Goal: Information Seeking & Learning: Learn about a topic

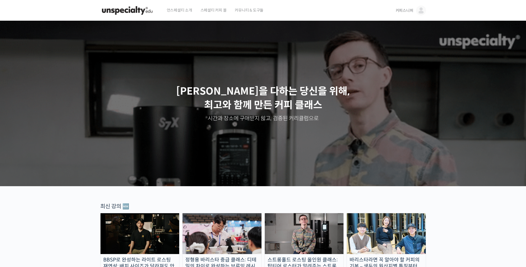
click at [421, 11] on img at bounding box center [421, 11] width 10 height 10
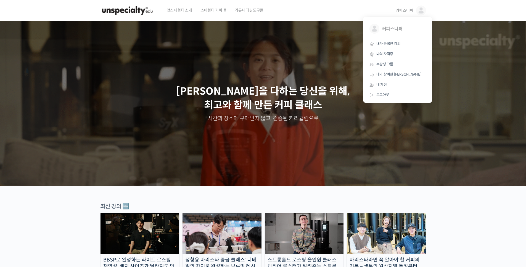
click at [288, 9] on div "언스페셜티 소개 스페셜티 커피 몰 커뮤니티 & 도구들" at bounding box center [276, 10] width 227 height 21
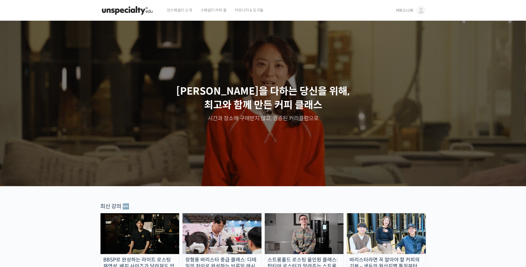
click at [404, 10] on span "커피스니퍼" at bounding box center [405, 10] width 18 height 5
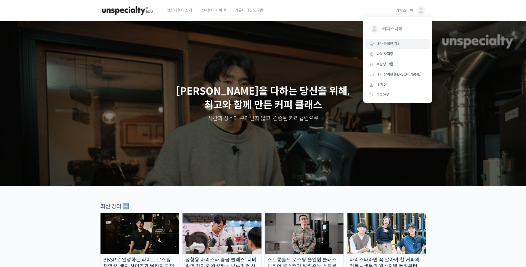
click at [399, 46] on span "내가 등록한 강의" at bounding box center [388, 43] width 24 height 5
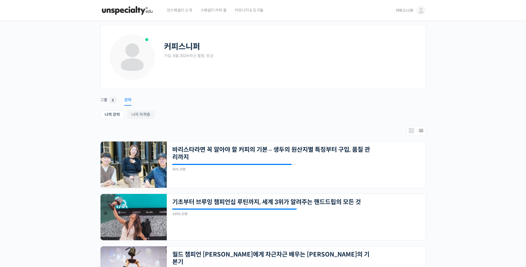
click at [130, 101] on div "강의" at bounding box center [127, 102] width 7 height 8
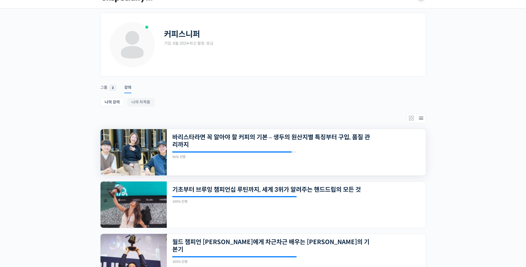
scroll to position [16, 0]
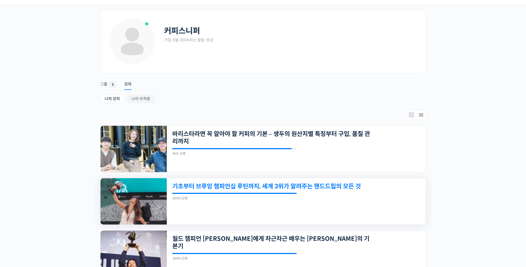
click at [273, 189] on link "기초부터 브루잉 챔피언십 루틴까지, 세계 3위가 알려주는 핸드드립의 모든 것" at bounding box center [271, 186] width 198 height 7
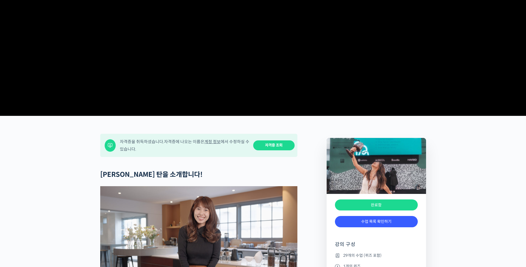
scroll to position [101, 0]
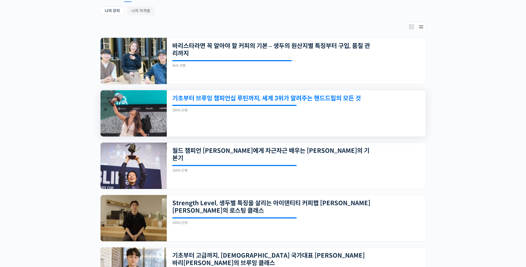
scroll to position [111, 0]
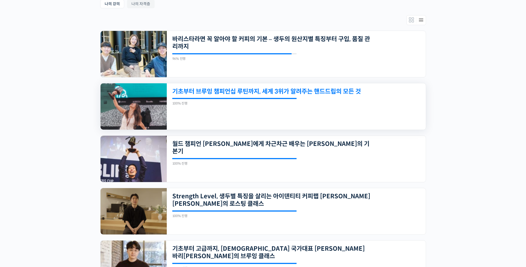
click at [246, 88] on link "기초부터 브루잉 챔피언십 루틴까지, 세계 3위가 알려주는 핸드드립의 모든 것" at bounding box center [271, 91] width 198 height 7
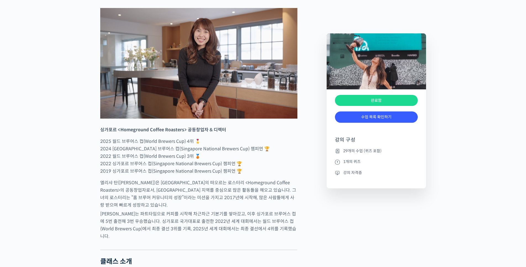
scroll to position [273, 0]
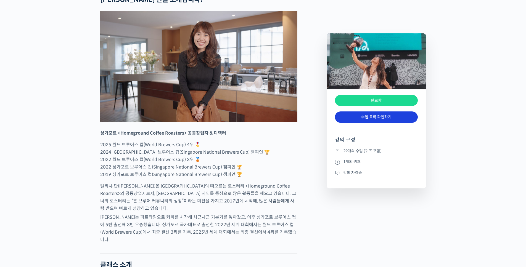
click at [359, 117] on link "수업 목록 확인하기" at bounding box center [376, 117] width 83 height 11
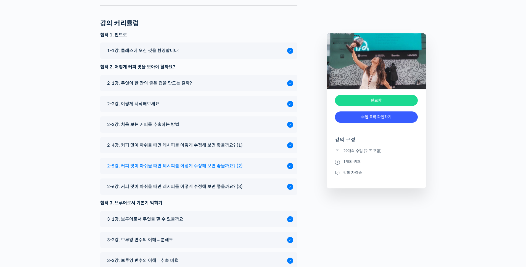
click at [247, 162] on div "2-5강. 커피 맛이 아쉬울 때면 레시피를 어떻게 수정해 보면 좋을까요? (2)" at bounding box center [195, 165] width 183 height 7
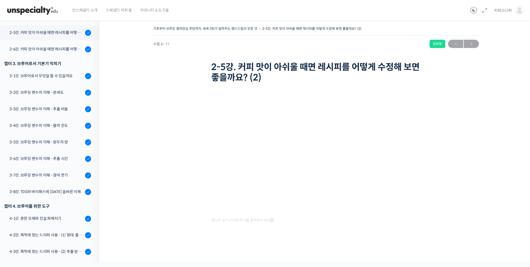
scroll to position [173, 0]
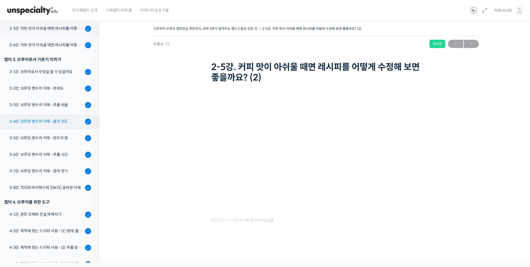
click at [40, 128] on link "3-4강. 브루잉 변수의 이해 - 물의 온도" at bounding box center [48, 121] width 102 height 15
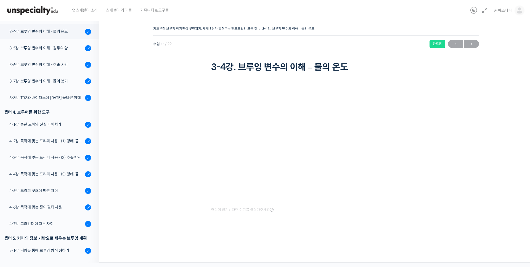
scroll to position [267, 0]
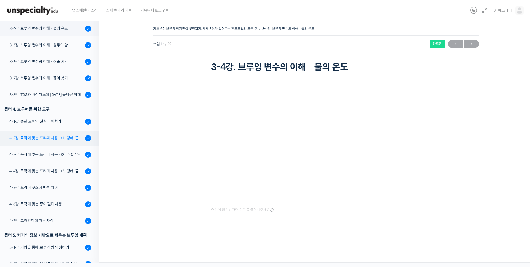
click at [52, 139] on div "4-2강. 목적에 맞는 드리퍼 사용 - (1) 형태: 플랫 베드, 코니컬" at bounding box center [46, 138] width 74 height 6
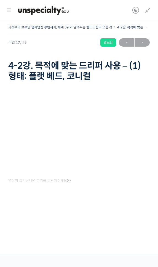
scroll to position [385, 0]
click at [113, 68] on h1 "4-2강. 목적에 맞는 드리퍼 사용 – (1) 형태: 플랫 베드, 코니컬" at bounding box center [79, 70] width 142 height 21
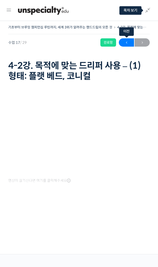
click at [128, 45] on span "←" at bounding box center [126, 42] width 15 height 7
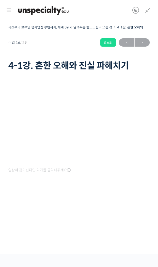
scroll to position [358, 0]
click at [54, 13] on img at bounding box center [43, 10] width 54 height 17
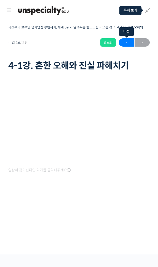
click at [128, 43] on span "←" at bounding box center [126, 42] width 15 height 7
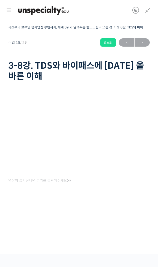
scroll to position [341, 0]
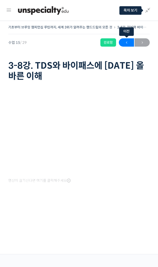
click at [130, 43] on span "←" at bounding box center [126, 42] width 15 height 7
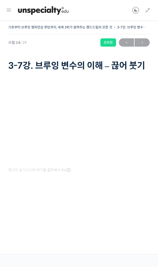
scroll to position [325, 0]
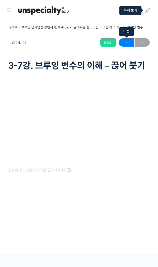
click at [128, 44] on span "←" at bounding box center [126, 42] width 15 height 7
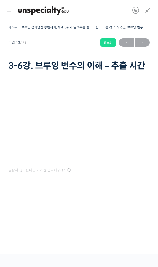
scroll to position [308, 0]
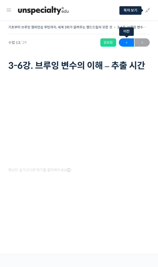
click at [131, 45] on span "←" at bounding box center [126, 42] width 15 height 7
click at [125, 43] on span "←" at bounding box center [126, 42] width 15 height 7
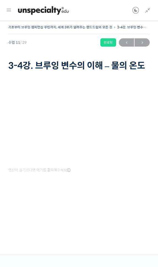
scroll to position [275, 0]
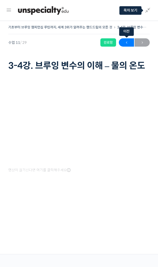
click at [125, 43] on span "←" at bounding box center [126, 42] width 15 height 7
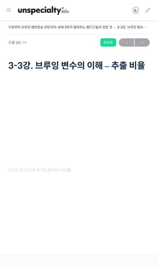
scroll to position [259, 0]
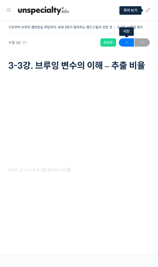
click at [122, 44] on span "←" at bounding box center [126, 42] width 15 height 7
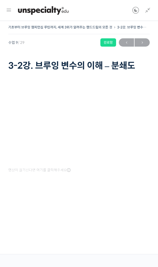
scroll to position [242, 0]
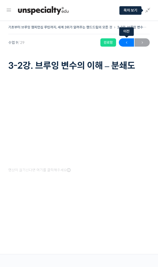
click at [131, 44] on span "←" at bounding box center [126, 42] width 15 height 7
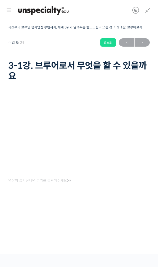
scroll to position [215, 0]
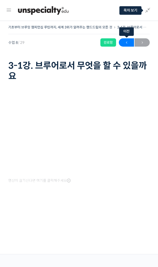
click at [123, 43] on span "←" at bounding box center [126, 42] width 15 height 7
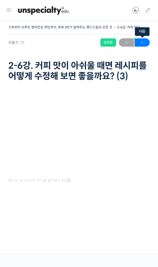
scroll to position [199, 0]
click at [141, 43] on span "→" at bounding box center [142, 42] width 15 height 7
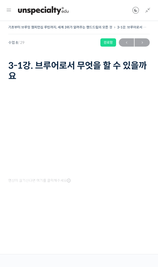
scroll to position [215, 0]
click at [125, 43] on span "←" at bounding box center [126, 42] width 15 height 7
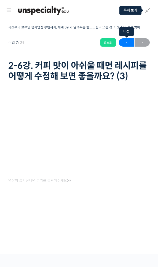
click at [132, 41] on span "←" at bounding box center [126, 42] width 15 height 7
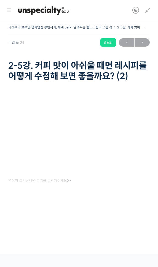
scroll to position [182, 0]
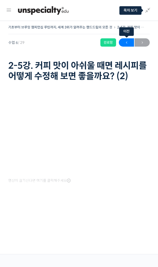
click at [130, 44] on span "←" at bounding box center [126, 42] width 15 height 7
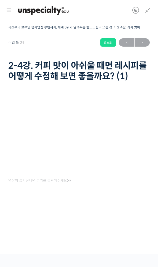
scroll to position [165, 0]
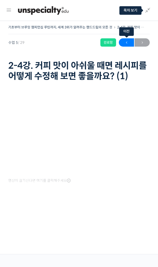
click at [130, 42] on span "←" at bounding box center [126, 42] width 15 height 7
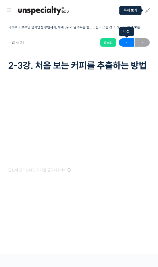
click at [126, 44] on span "←" at bounding box center [126, 42] width 15 height 7
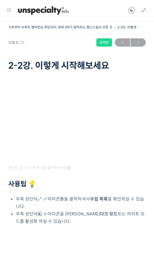
scroll to position [132, 0]
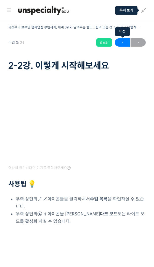
click at [121, 43] on span "←" at bounding box center [122, 42] width 15 height 7
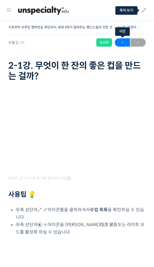
click at [128, 43] on span "←" at bounding box center [122, 42] width 15 height 7
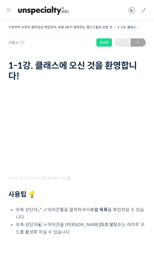
scroll to position [79, 0]
click at [8, 9] on icon at bounding box center [9, 10] width 7 height 7
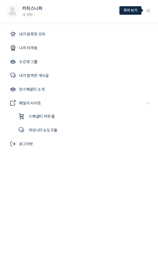
click at [149, 12] on icon at bounding box center [148, 11] width 8 height 8
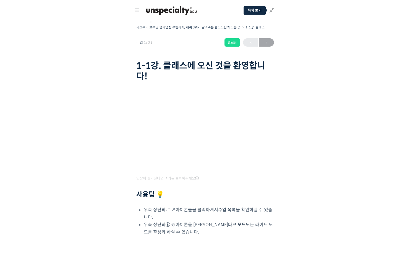
scroll to position [22, 0]
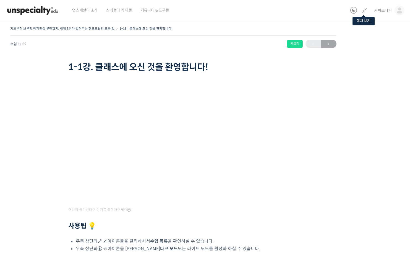
click at [158, 13] on icon at bounding box center [364, 10] width 7 height 7
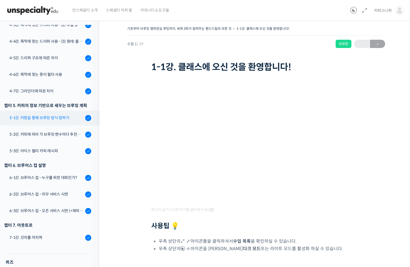
scroll to position [314, 0]
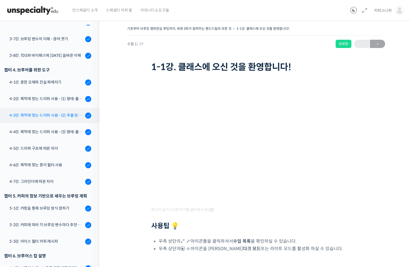
click at [26, 120] on link "4-3강. 목적에 맞는 드리퍼 사용 - (2) 추출 방식: 침출식, 투과식" at bounding box center [48, 115] width 102 height 15
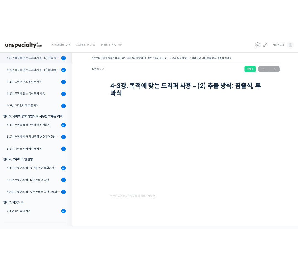
scroll to position [393, 0]
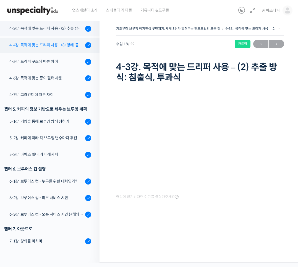
click at [38, 44] on div "4-4강. 목적에 맞는 드리퍼 사용 - (3) 형태: 플라스틱, 유리, 세라믹, 메탈" at bounding box center [46, 45] width 74 height 6
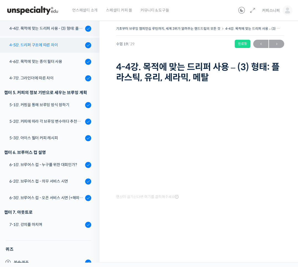
click at [46, 43] on div "4-5강. 드리퍼 구조에 따른 차이" at bounding box center [46, 45] width 74 height 6
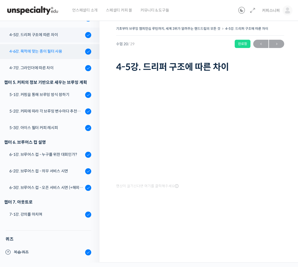
click at [51, 58] on link "4-6강. 목적에 맞는 종이 필터 사용" at bounding box center [48, 51] width 102 height 15
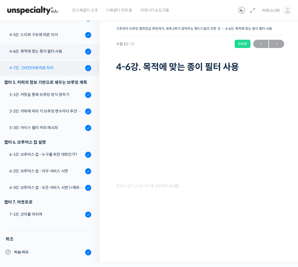
click at [32, 67] on div "4-7강. 그라인더에 따른 차이" at bounding box center [46, 68] width 74 height 6
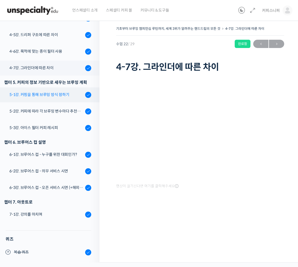
click at [37, 92] on div "5-1강. 커핑을 통해 브루잉 방식 정하기" at bounding box center [46, 95] width 74 height 6
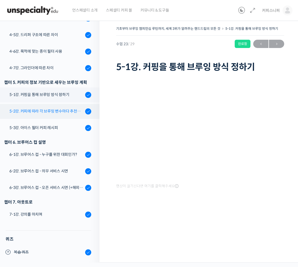
click at [39, 112] on div "5-2강. 커피에 따라 각 브루잉 변수마다 추천하는 기준 값" at bounding box center [46, 111] width 74 height 6
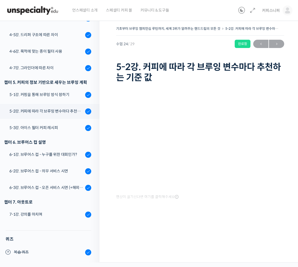
click at [200, 78] on h1 "5-2강. 커피에 따라 각 브루잉 변수마다 추천하는 기준 값" at bounding box center [200, 72] width 168 height 21
click at [39, 126] on div "5-3강. 아이스 필터 커피 레시피" at bounding box center [46, 128] width 74 height 6
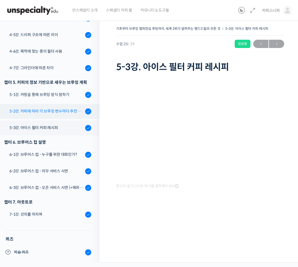
click at [62, 116] on link "5-2강. 커피에 따라 각 브루잉 변수마다 추천하는 기준 값" at bounding box center [48, 111] width 102 height 15
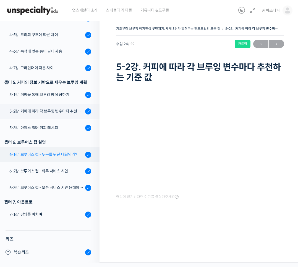
click at [30, 156] on div "6-1강. 브루어스 컵 - 누구를 위한 대회인가?" at bounding box center [46, 155] width 74 height 6
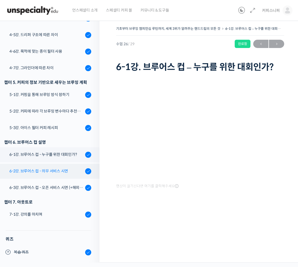
click at [39, 171] on div "6-2강. 브루어스 컵 - 의무 서비스 시연" at bounding box center [46, 171] width 74 height 6
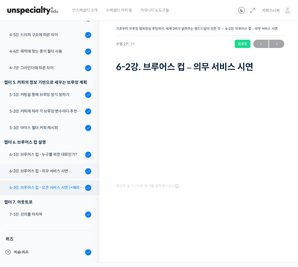
click at [40, 181] on link "6-3강. 브루어스 컵 - 오픈 서비스 시연 (+해외에서 시연할 때 주의할 점)" at bounding box center [48, 188] width 102 height 15
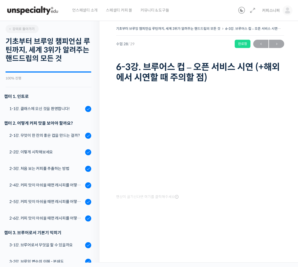
scroll to position [28, 0]
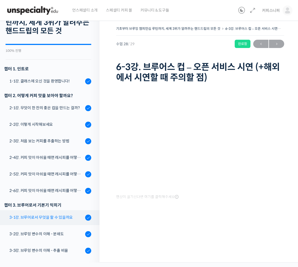
click at [42, 220] on link "3-1강. 브루어로서 무엇을 할 수 있을까요" at bounding box center [48, 217] width 102 height 15
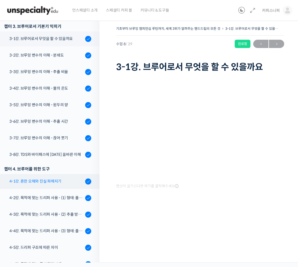
click at [35, 187] on link "4-1강. 흔한 오해와 진실 파헤치기" at bounding box center [48, 181] width 102 height 15
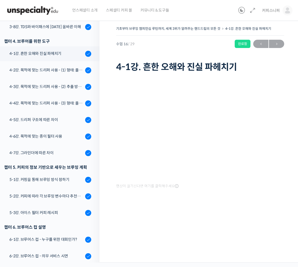
scroll to position [349, 0]
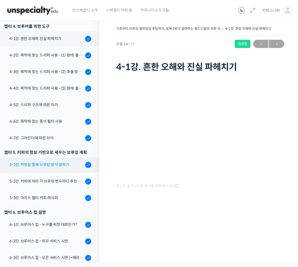
click at [43, 170] on link "5-1강. 커핑을 통해 브루잉 방식 정하기" at bounding box center [48, 165] width 102 height 15
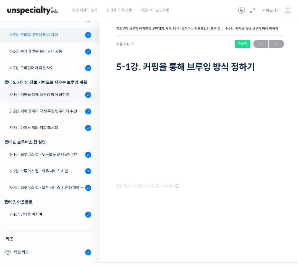
scroll to position [413, 0]
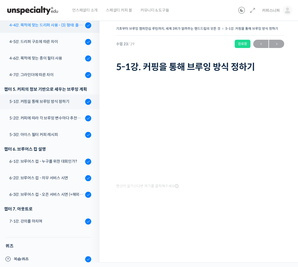
click at [44, 29] on link "4-4강. 목적에 맞는 드리퍼 사용 - (3) 형태: 플라스틱, 유리, 세라믹, 메탈" at bounding box center [48, 25] width 102 height 15
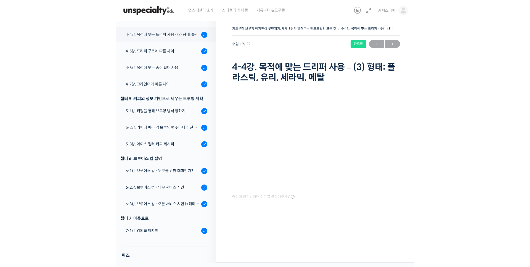
scroll to position [409, 0]
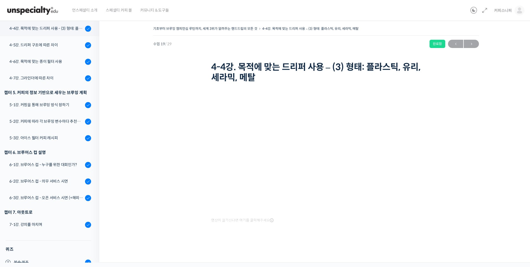
click at [129, 64] on div "기초부터 브루잉 챔피언십 루틴까지, 세계 3위가 알려주는 핸드드립의 모든 것 4-4강. 목적에 맞는 드리퍼 사용 – (3) 형태: 플라스틱, …" at bounding box center [316, 137] width 378 height 225
click at [297, 12] on icon at bounding box center [485, 10] width 7 height 7
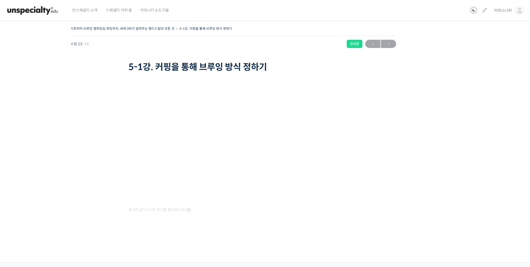
scroll to position [420, 0]
click at [102, 78] on div "기초부터 브루잉 챔피언십 루틴까지, 세계 3위가 알려주는 핸드드립의 모든 것 5-1강. 커핑을 통해 브루잉 방식 정하기 완료함 수업 23 / …" at bounding box center [233, 132] width 544 height 215
